Goal: Transaction & Acquisition: Purchase product/service

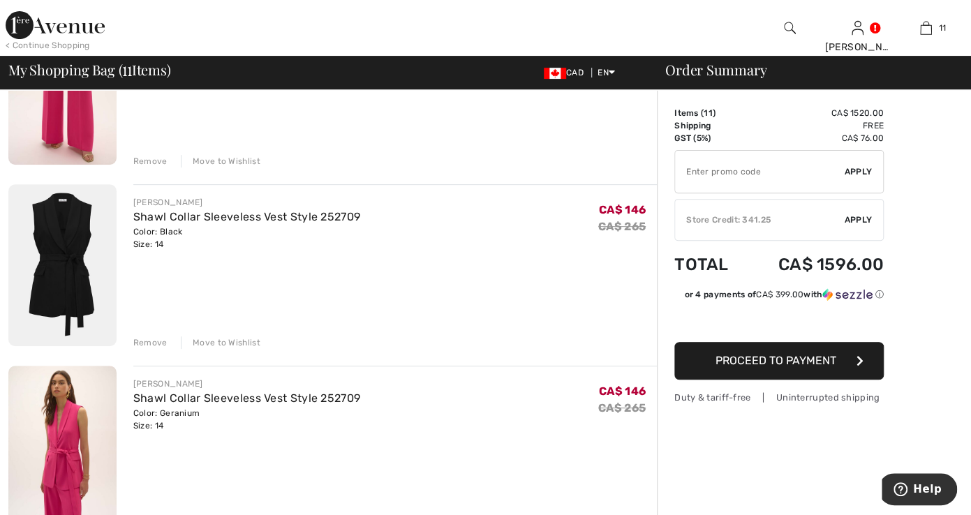
scroll to position [209, 0]
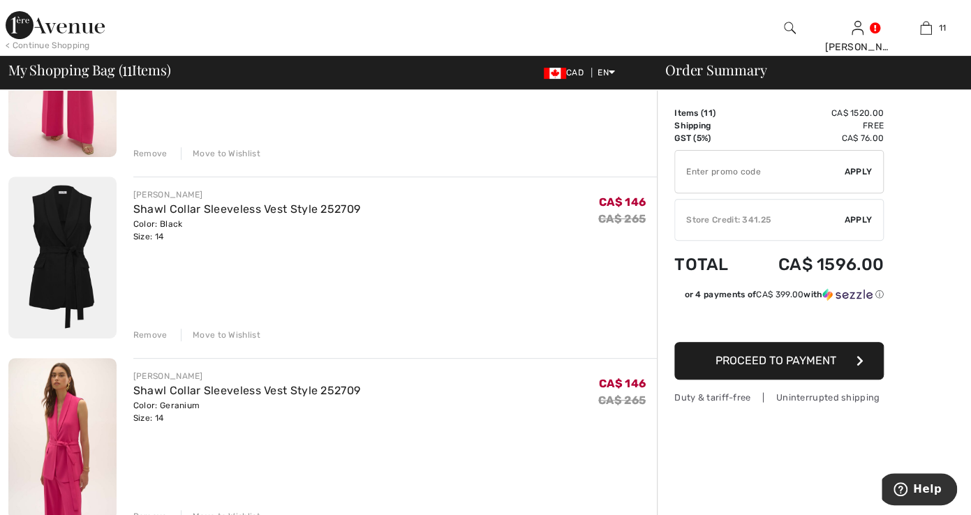
click at [144, 151] on div "Remove" at bounding box center [150, 153] width 34 height 13
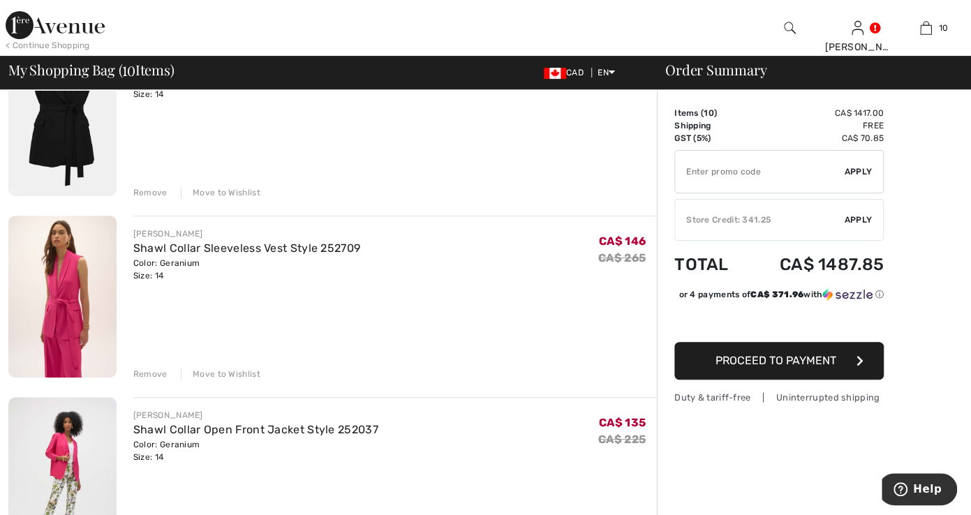
scroll to position [191, 0]
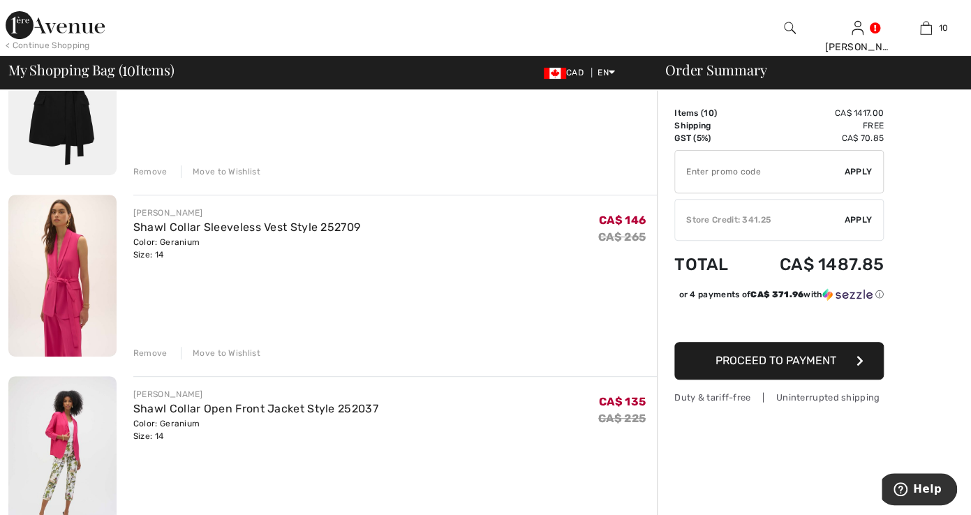
click at [154, 354] on div "Remove" at bounding box center [150, 353] width 34 height 13
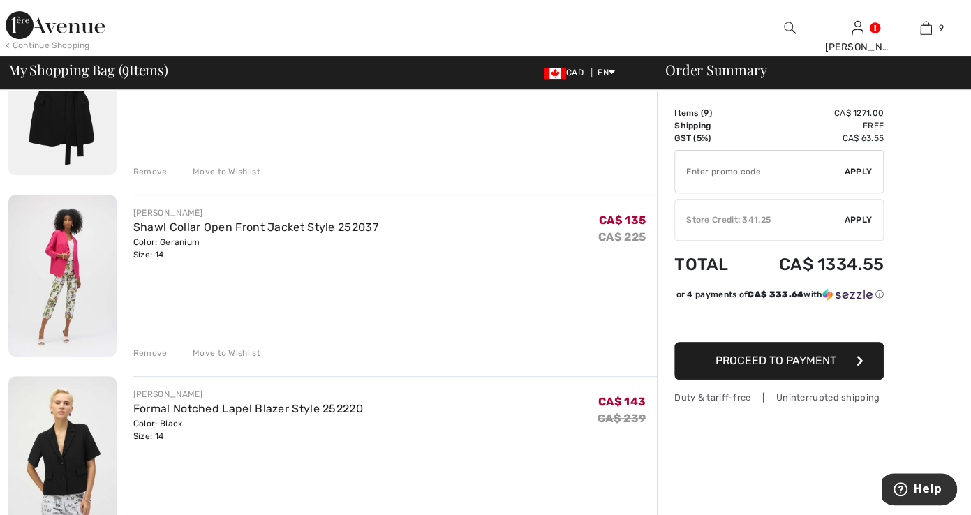
click at [149, 350] on div "Remove" at bounding box center [150, 353] width 34 height 13
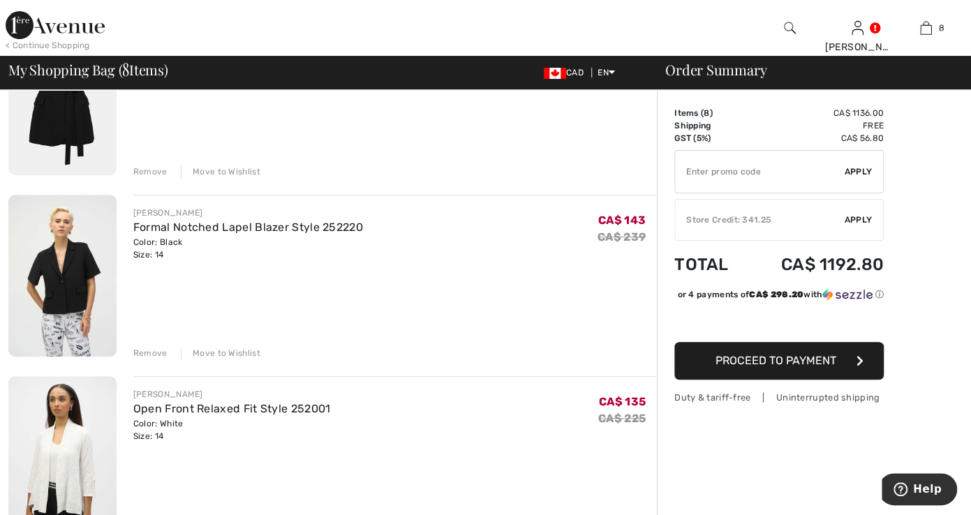
click at [151, 348] on div "Remove" at bounding box center [150, 353] width 34 height 13
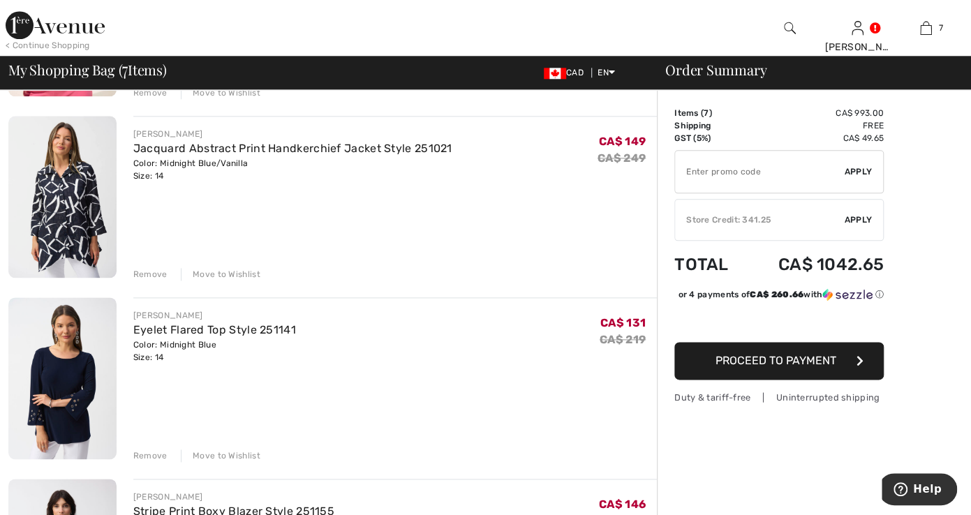
scroll to position [796, 0]
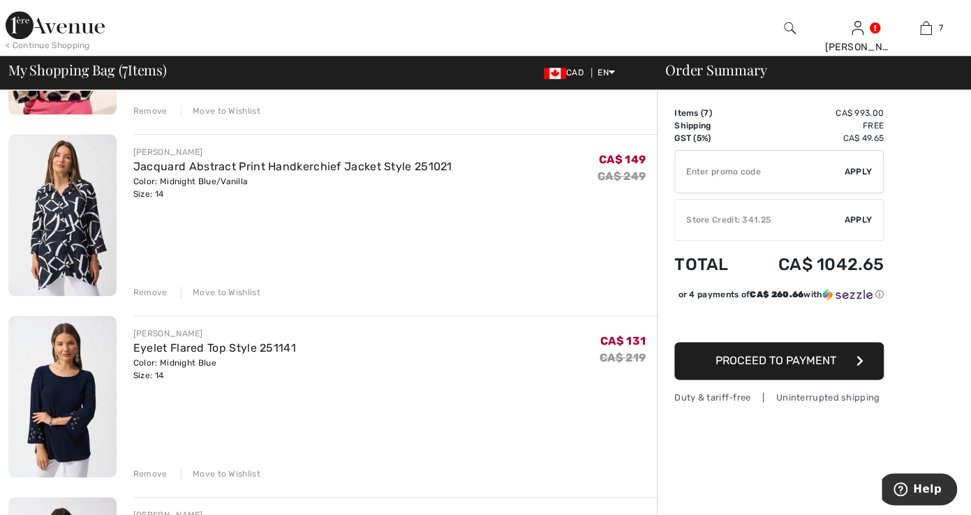
click at [142, 290] on div "Remove" at bounding box center [150, 292] width 34 height 13
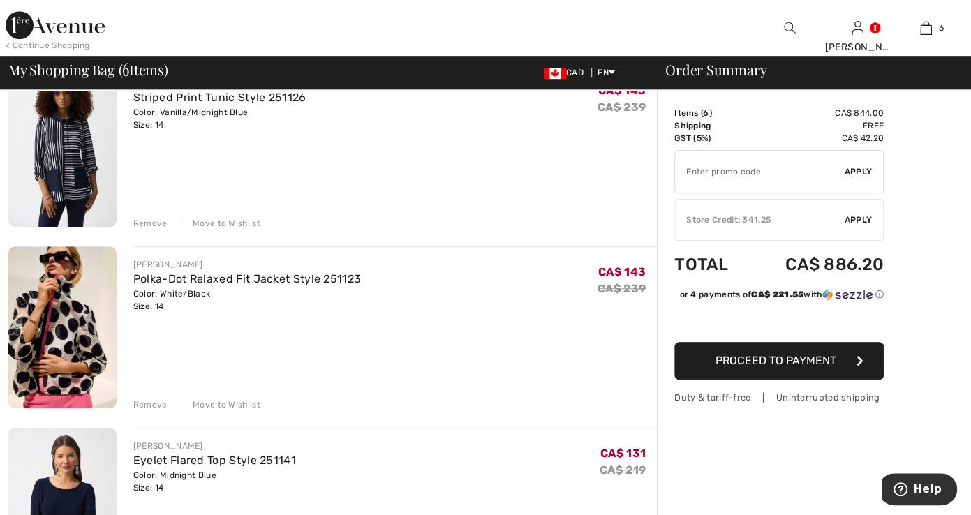
scroll to position [479, 0]
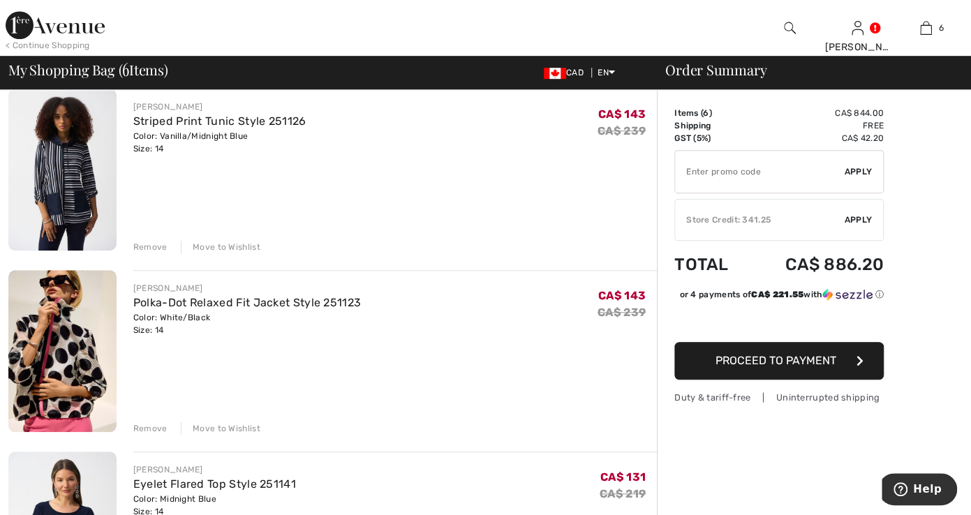
click at [153, 243] on div "Remove" at bounding box center [150, 247] width 34 height 13
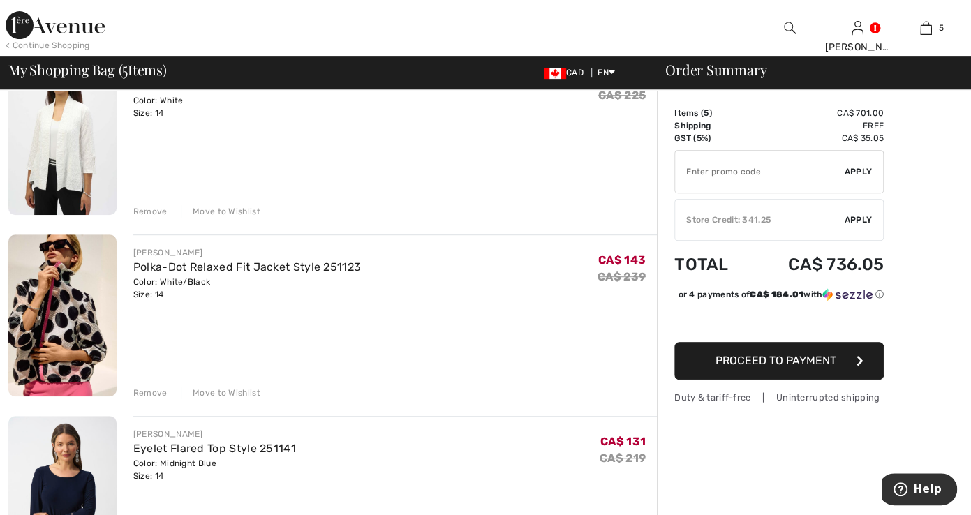
scroll to position [306, 0]
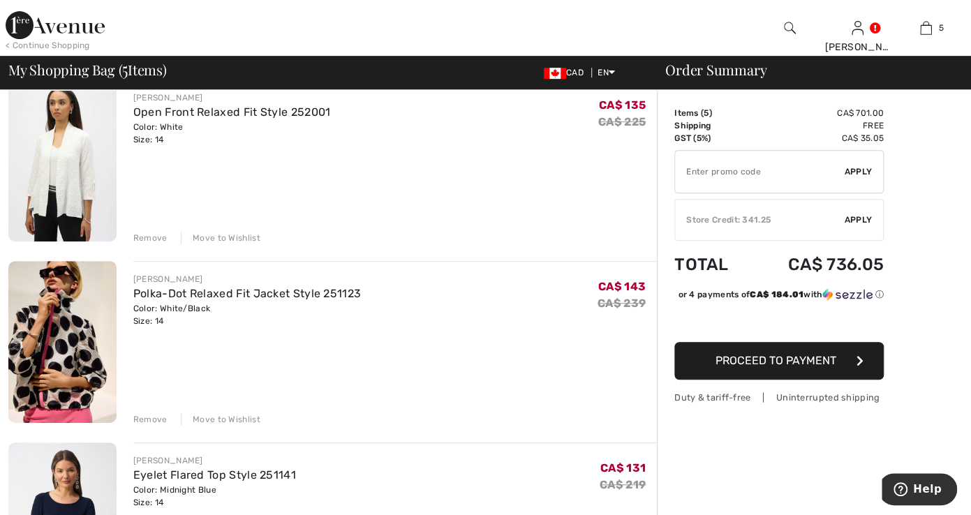
click at [149, 413] on div "Remove" at bounding box center [150, 419] width 34 height 13
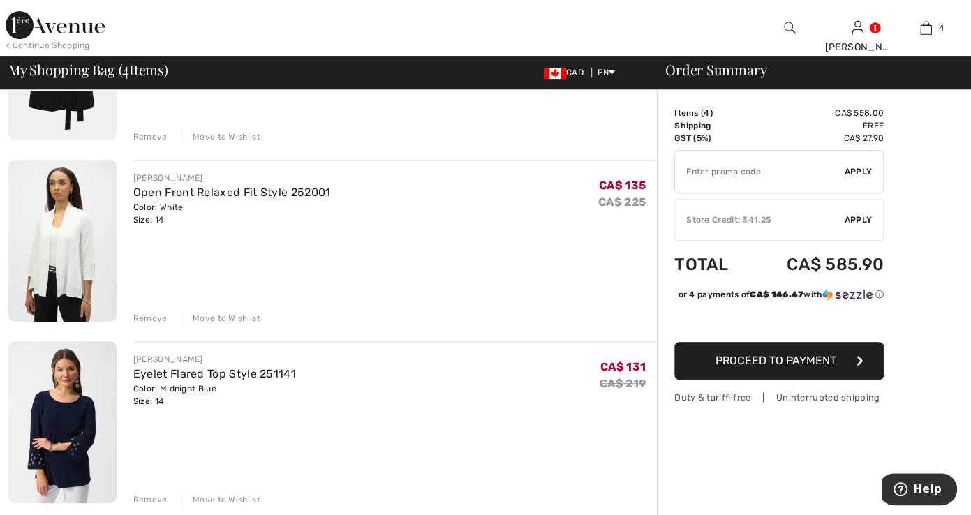
scroll to position [124, 0]
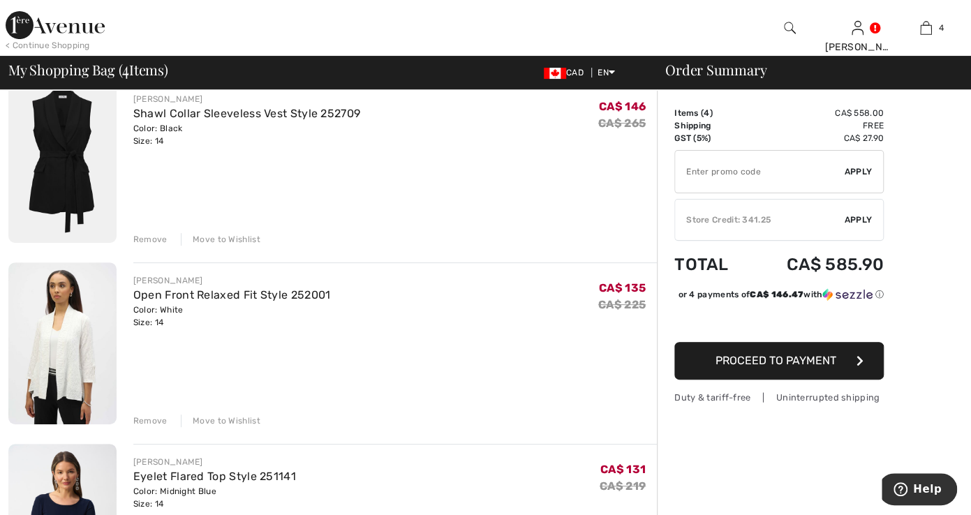
click at [150, 237] on div "Remove" at bounding box center [150, 239] width 34 height 13
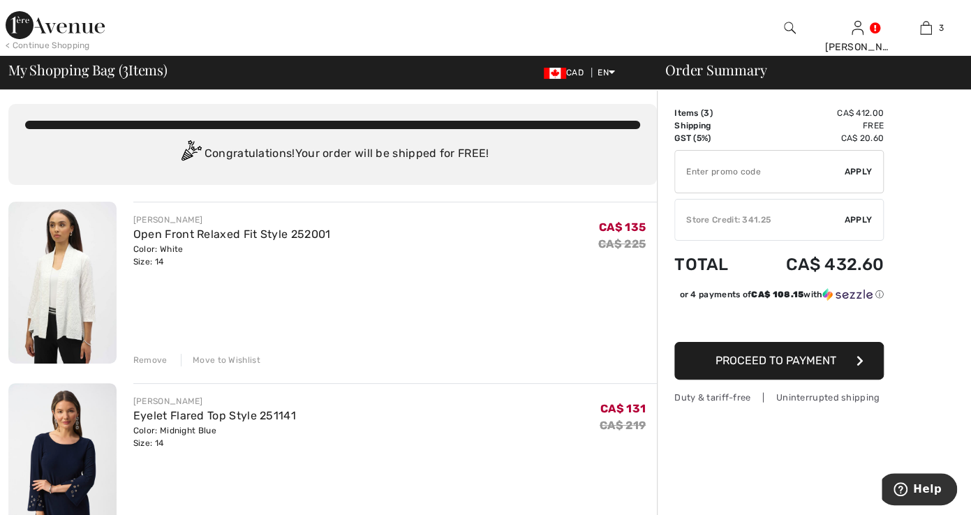
scroll to position [0, 0]
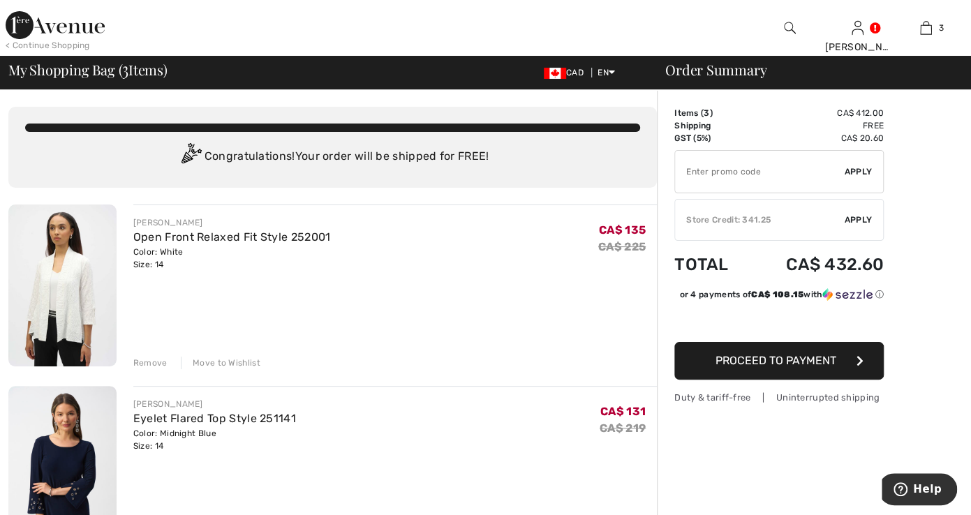
click at [856, 217] on span "Apply" at bounding box center [859, 220] width 28 height 13
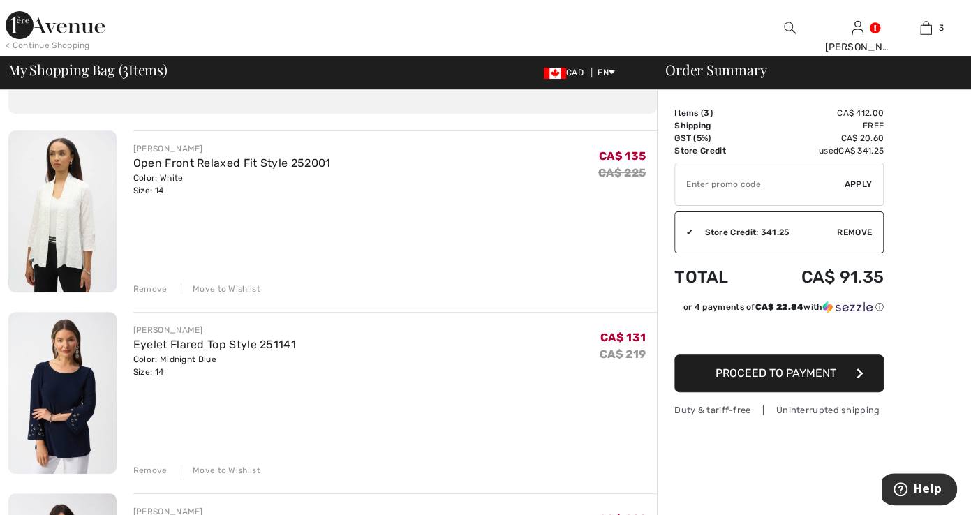
scroll to position [77, 0]
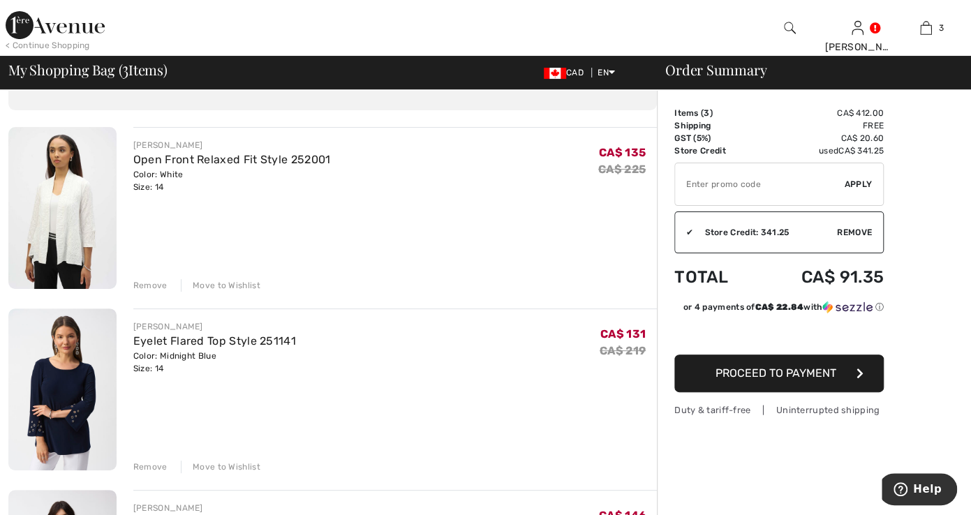
click at [71, 234] on img at bounding box center [62, 208] width 108 height 162
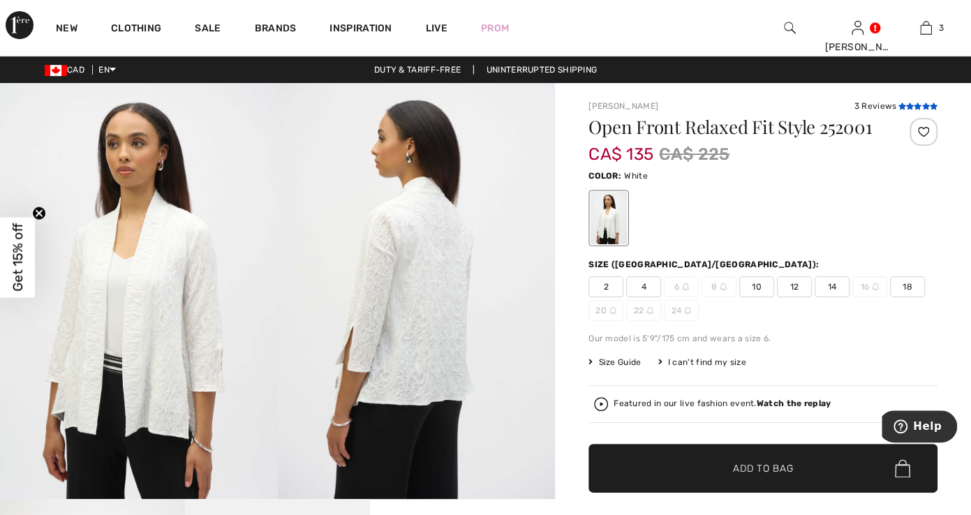
click at [909, 103] on span at bounding box center [918, 107] width 40 height 8
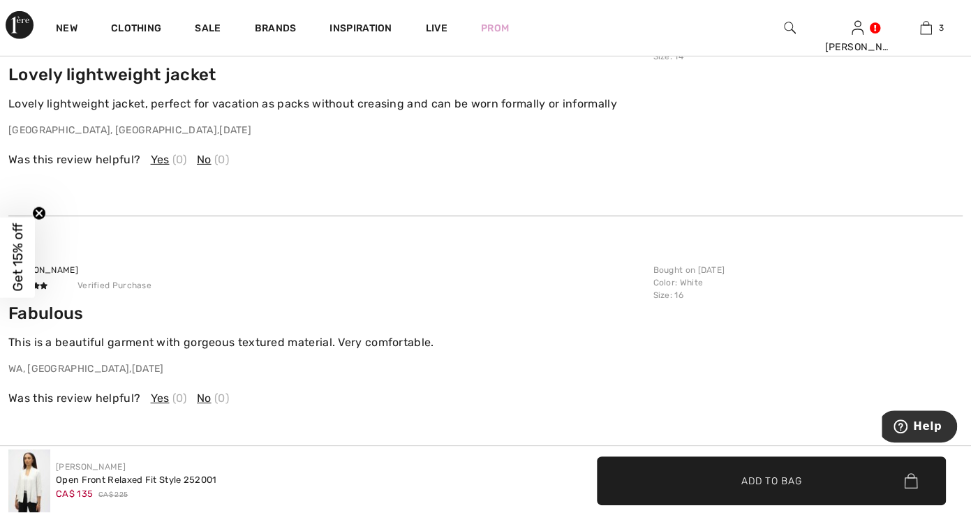
scroll to position [2480, 0]
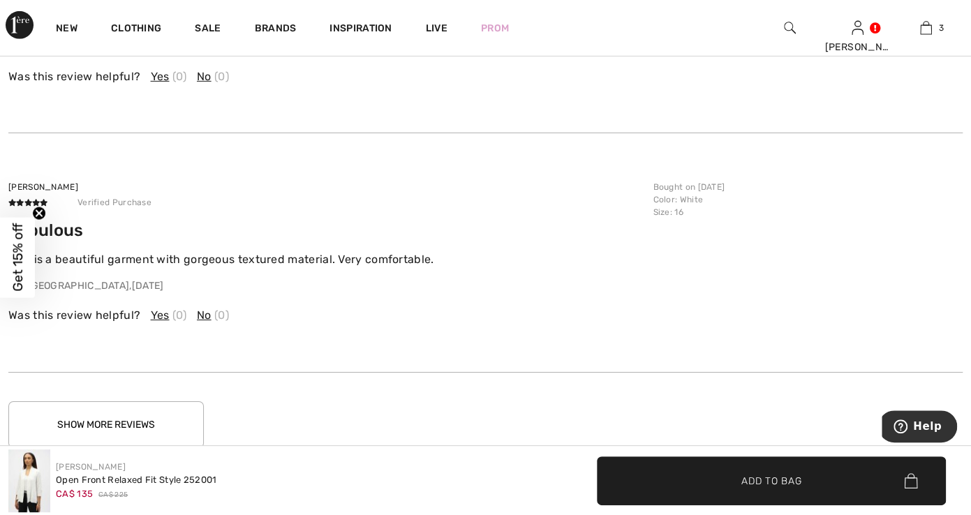
click at [162, 401] on button "Show More Reviews" at bounding box center [105, 424] width 195 height 47
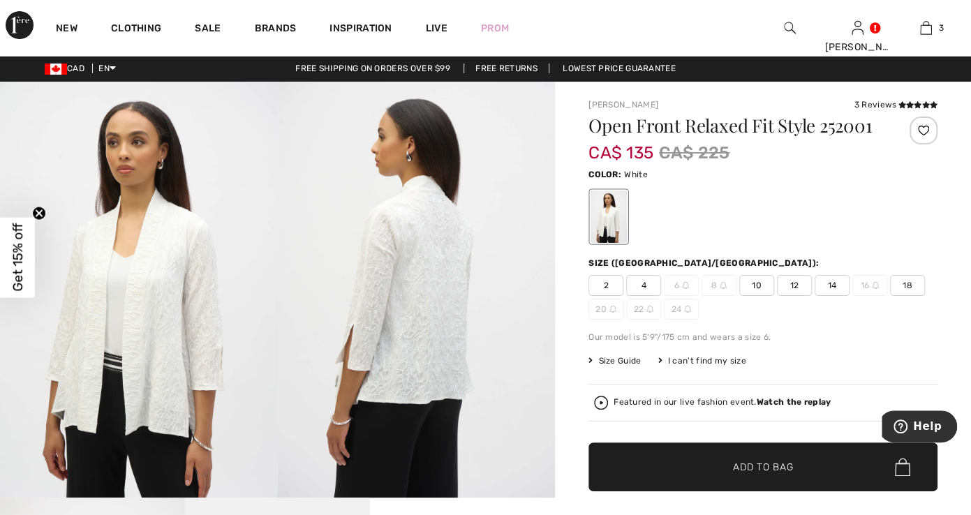
scroll to position [0, 0]
